Goal: Navigation & Orientation: Find specific page/section

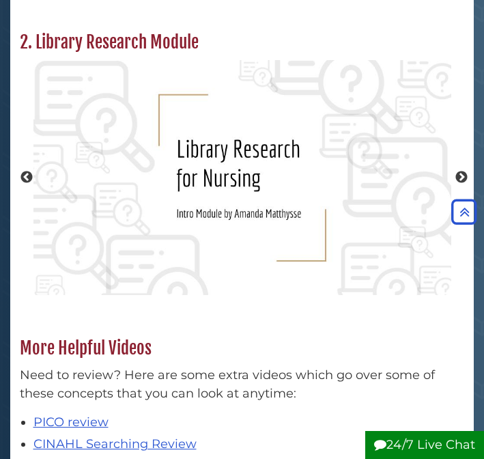
scroll to position [718, 0]
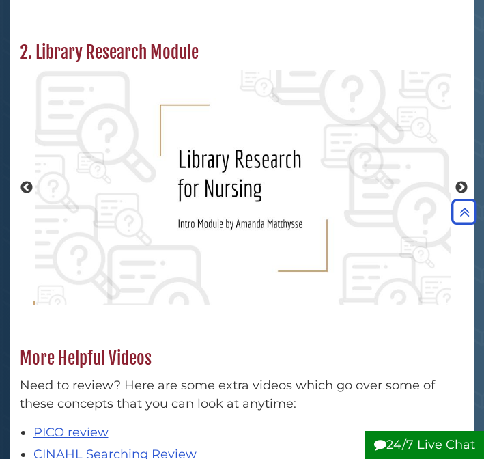
drag, startPoint x: 222, startPoint y: 161, endPoint x: 296, endPoint y: 260, distance: 124.1
click at [297, 259] on img "slideshow" at bounding box center [244, 187] width 418 height 235
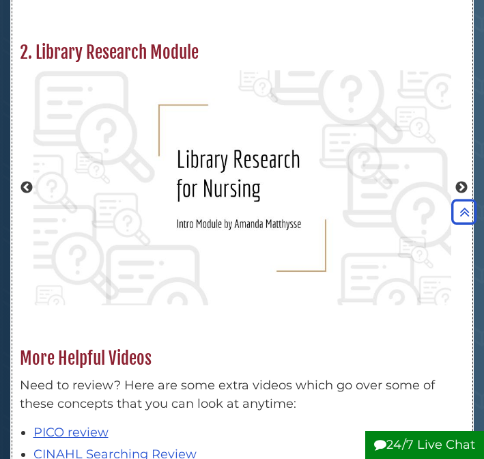
click at [454, 178] on div "Previous" at bounding box center [242, 188] width 459 height 249
click at [458, 179] on div "Previous" at bounding box center [242, 188] width 459 height 249
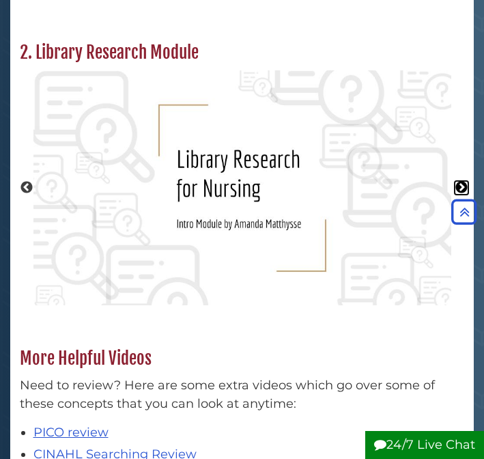
click at [458, 181] on button "Next" at bounding box center [462, 188] width 14 height 14
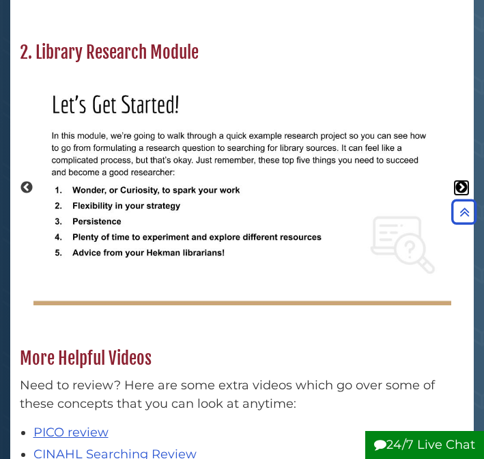
click at [458, 181] on button "Next" at bounding box center [462, 188] width 14 height 14
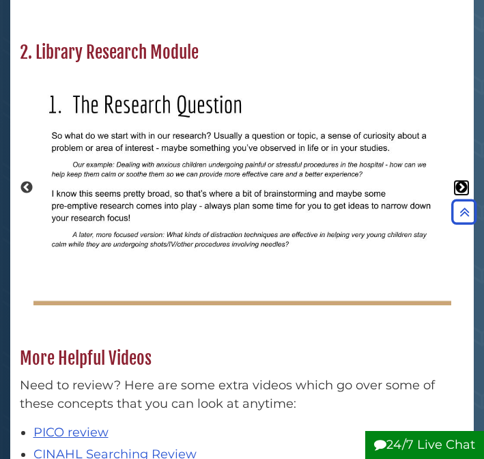
click at [458, 181] on button "Next" at bounding box center [462, 188] width 14 height 14
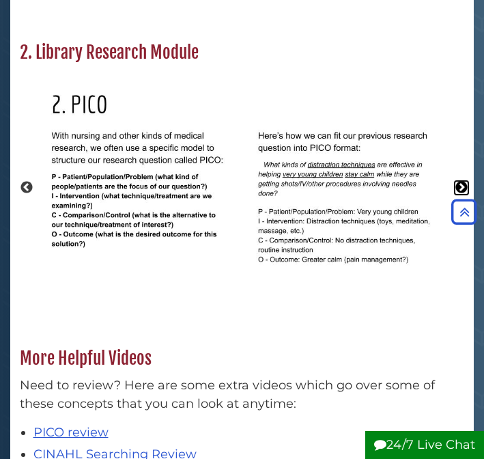
click at [458, 181] on button "Next" at bounding box center [462, 188] width 14 height 14
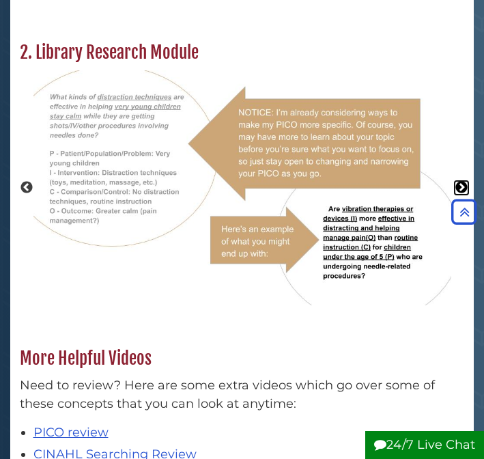
click at [458, 181] on button "Next" at bounding box center [462, 188] width 14 height 14
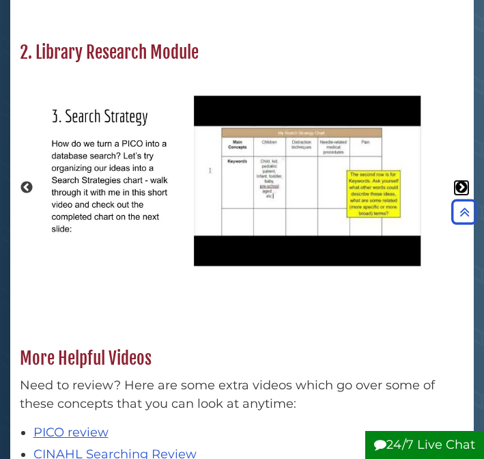
click at [458, 181] on button "Next" at bounding box center [462, 188] width 14 height 14
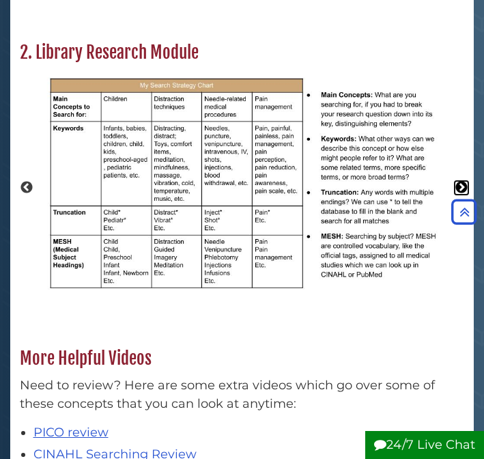
click at [458, 181] on button "Next" at bounding box center [462, 188] width 14 height 14
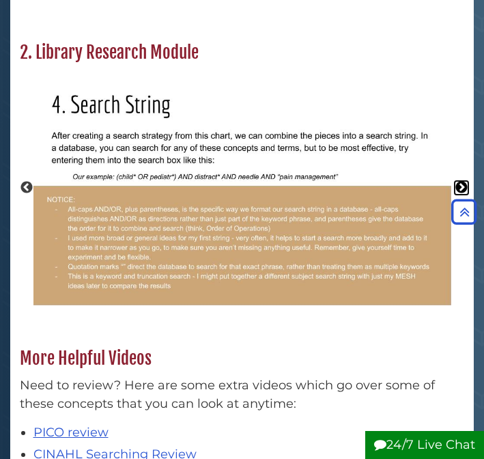
click at [458, 181] on button "Next" at bounding box center [462, 188] width 14 height 14
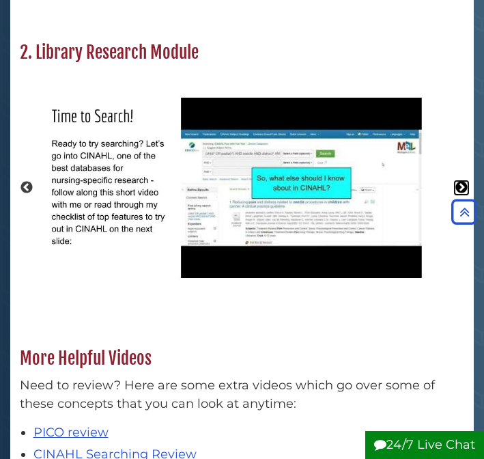
click at [458, 181] on button "Next" at bounding box center [462, 188] width 14 height 14
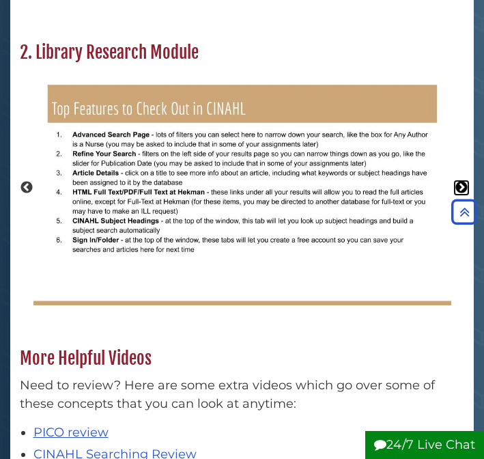
click at [458, 181] on button "Next" at bounding box center [462, 188] width 14 height 14
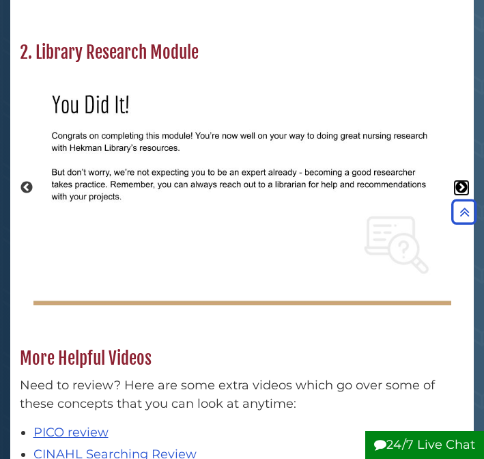
click at [458, 181] on button "Next" at bounding box center [462, 188] width 14 height 14
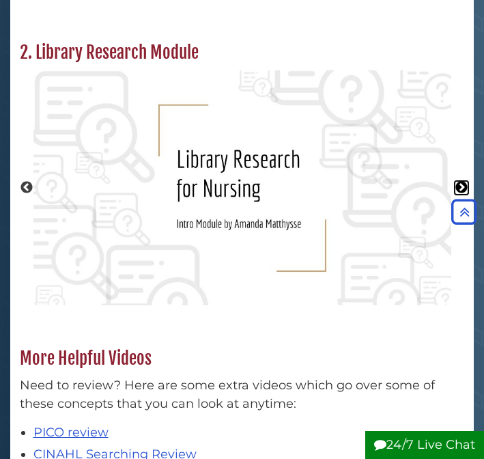
click at [458, 181] on button "Next" at bounding box center [462, 188] width 14 height 14
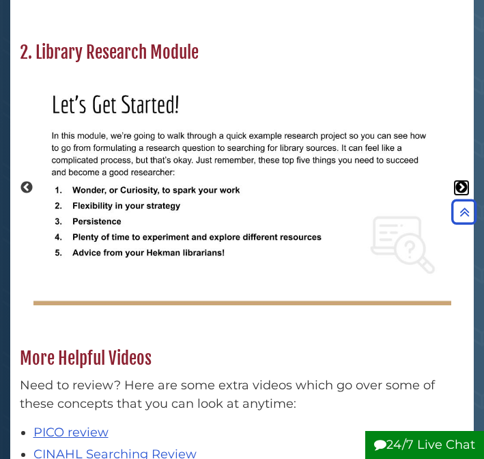
click at [458, 181] on button "Next" at bounding box center [462, 188] width 14 height 14
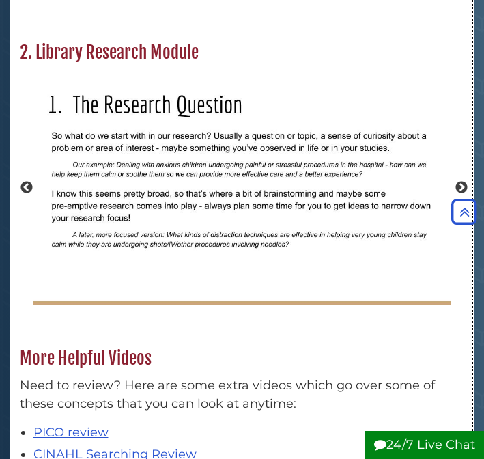
click at [459, 178] on div "Previous" at bounding box center [242, 188] width 459 height 249
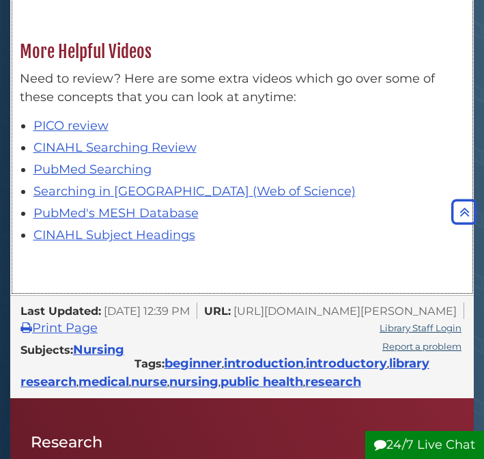
scroll to position [1031, 0]
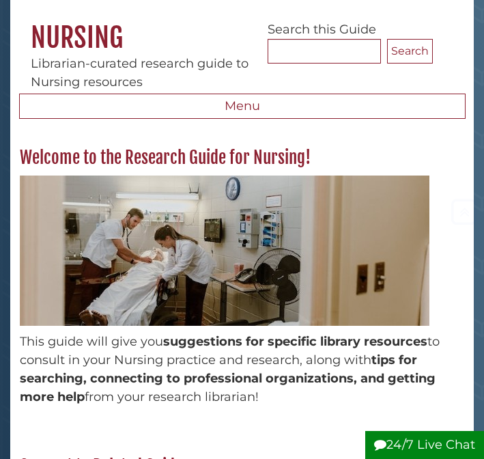
scroll to position [110, 0]
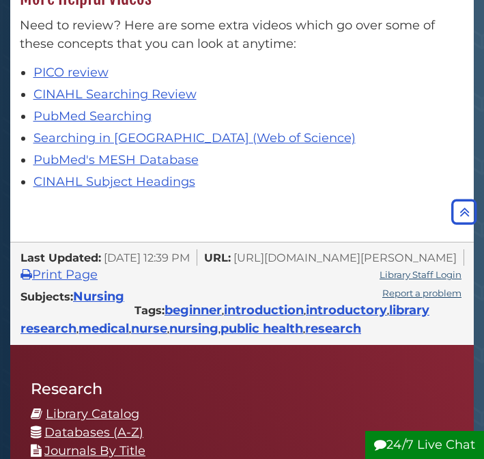
scroll to position [1192, 0]
